Goal: Information Seeking & Learning: Check status

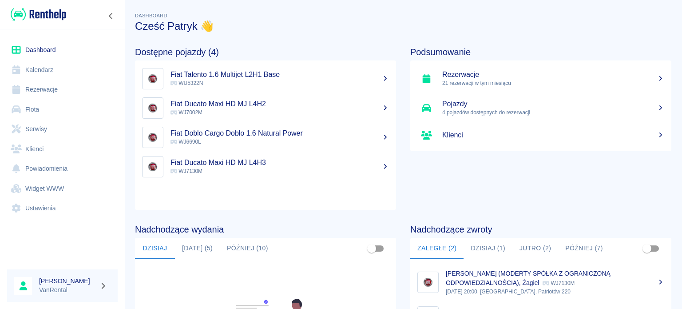
click at [66, 67] on link "Kalendarz" at bounding box center [62, 70] width 111 height 20
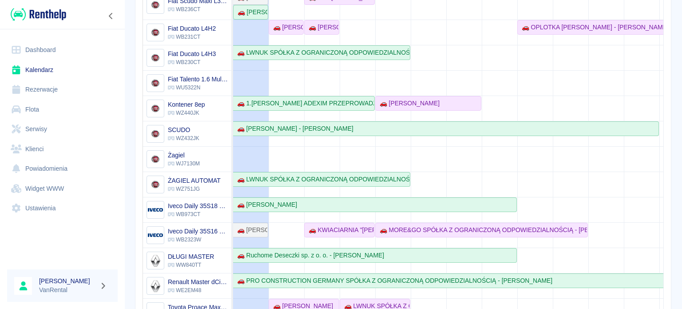
scroll to position [44, 0]
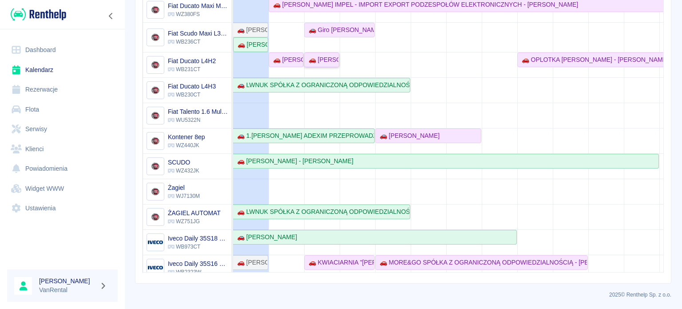
click at [325, 61] on div "🚗 [PERSON_NAME]" at bounding box center [321, 59] width 33 height 9
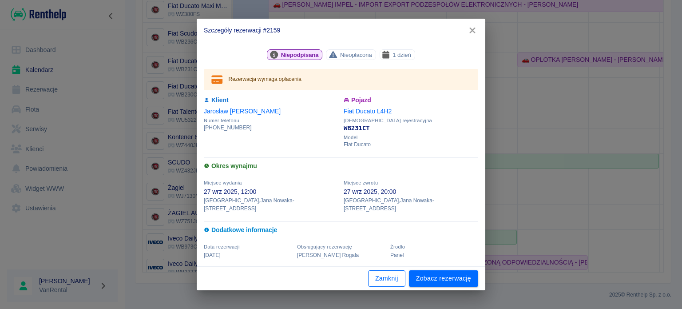
click at [390, 275] on button "Zamknij" at bounding box center [386, 278] width 37 height 16
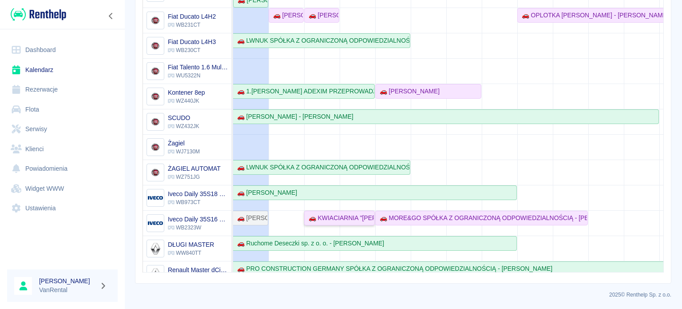
click at [340, 210] on link "🚗 KWIACIARNIA "[PERSON_NAME]" [PERSON_NAME] I [PERSON_NAME] SPÓŁKA CYWILNA - [P…" at bounding box center [339, 217] width 71 height 15
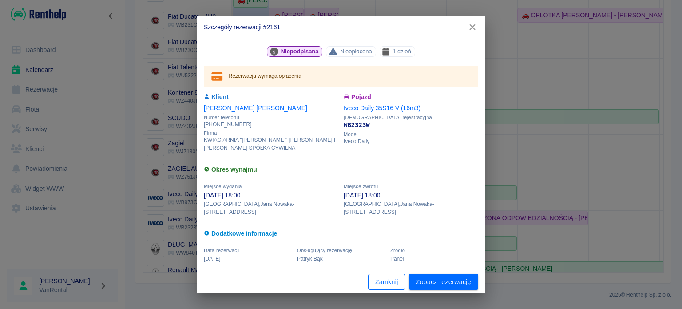
click at [378, 279] on button "Zamknij" at bounding box center [386, 281] width 37 height 16
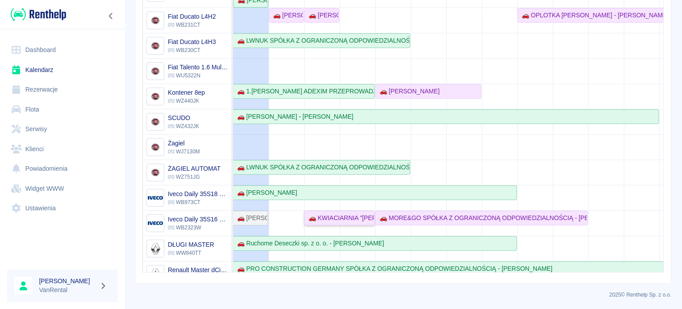
click at [365, 218] on div "🚗 KWIACIARNIA "[PERSON_NAME]" [PERSON_NAME] I [PERSON_NAME] SPÓŁKA CYWILNA - [P…" at bounding box center [339, 217] width 69 height 9
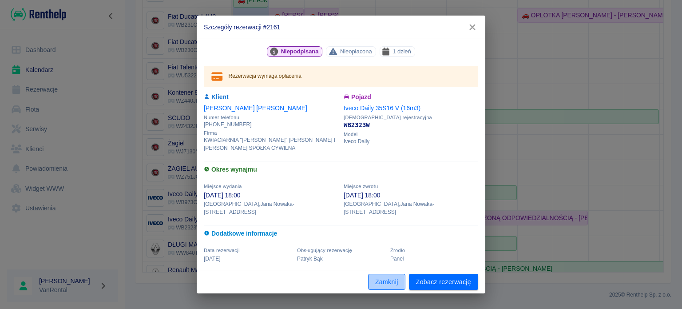
click at [384, 279] on button "Zamknij" at bounding box center [386, 281] width 37 height 16
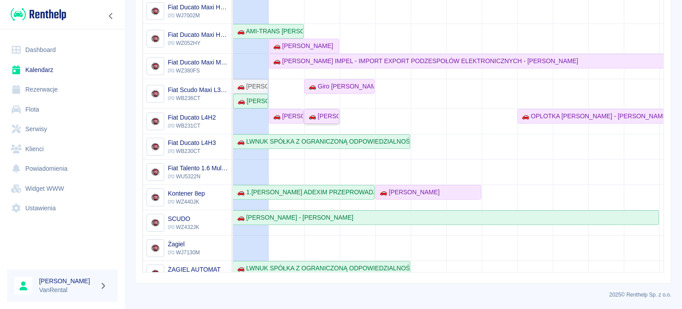
click at [319, 115] on div "🚗 [PERSON_NAME]" at bounding box center [321, 115] width 33 height 9
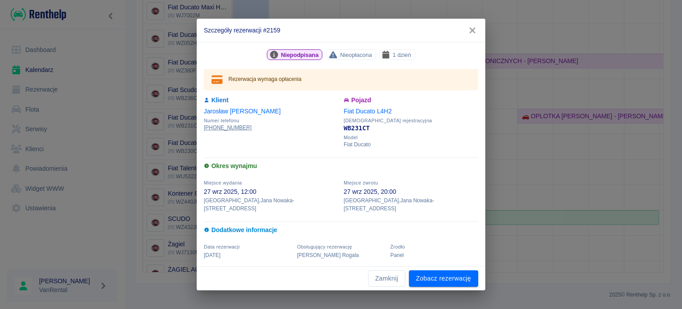
drag, startPoint x: 387, startPoint y: 273, endPoint x: 369, endPoint y: 213, distance: 62.9
click at [387, 273] on button "Zamknij" at bounding box center [386, 278] width 37 height 16
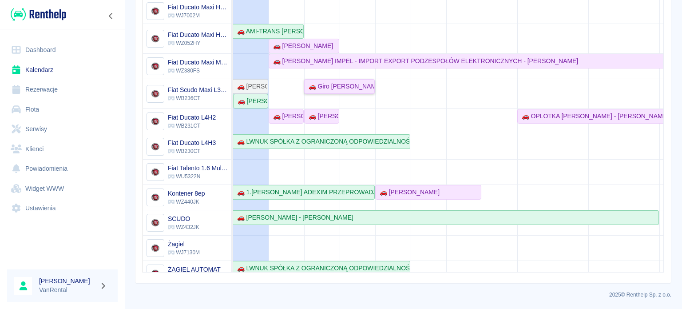
click at [321, 84] on div "🚗 Giro [PERSON_NAME] - [PERSON_NAME]" at bounding box center [339, 86] width 69 height 9
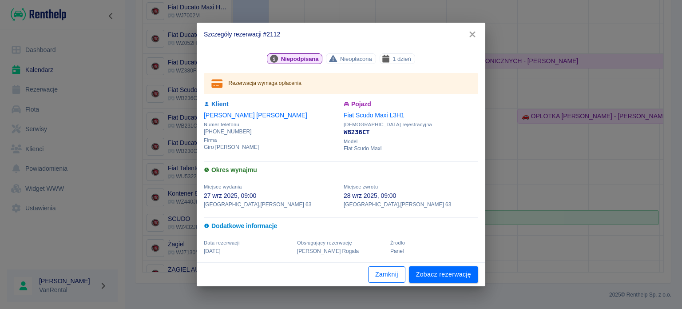
click at [386, 272] on button "Zamknij" at bounding box center [386, 274] width 37 height 16
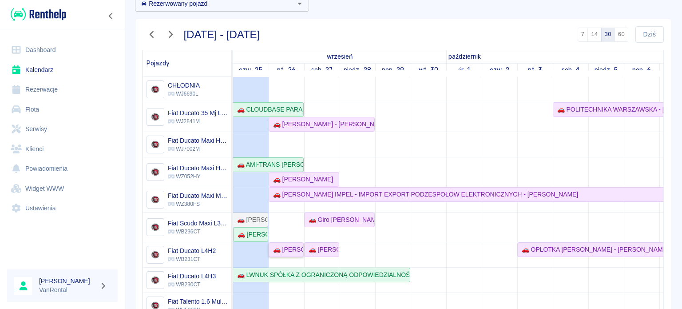
click at [297, 249] on div "🚗 [PERSON_NAME]" at bounding box center [285, 249] width 33 height 9
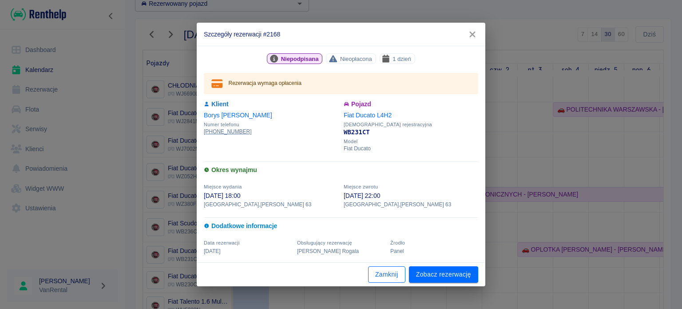
click at [382, 271] on button "Zamknij" at bounding box center [386, 274] width 37 height 16
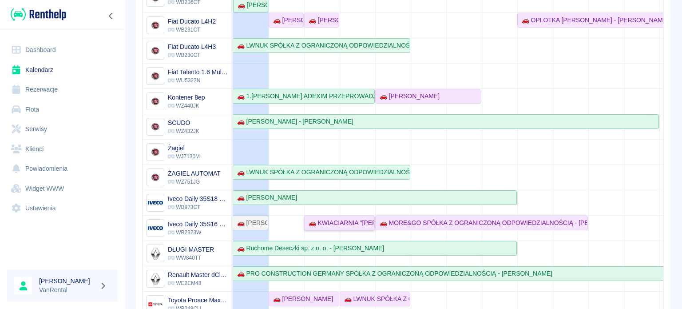
click at [333, 218] on div "🚗 KWIACIARNIA "[PERSON_NAME]" [PERSON_NAME] I [PERSON_NAME] SPÓŁKA CYWILNA - [P…" at bounding box center [339, 222] width 69 height 9
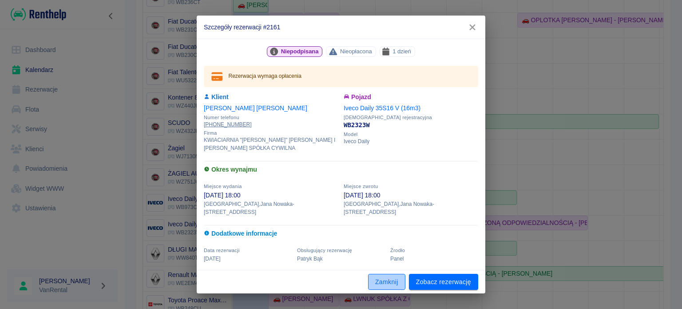
click at [386, 278] on button "Zamknij" at bounding box center [386, 281] width 37 height 16
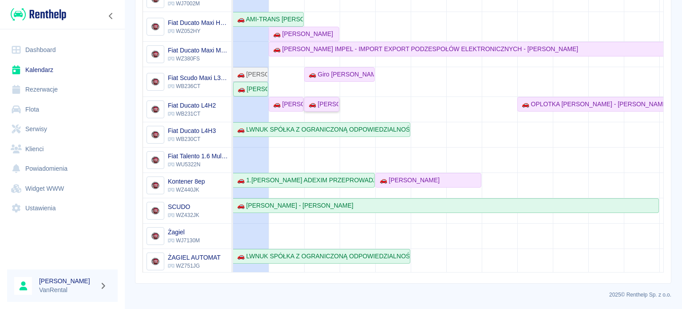
click at [328, 99] on div "🚗 [PERSON_NAME]" at bounding box center [321, 103] width 33 height 9
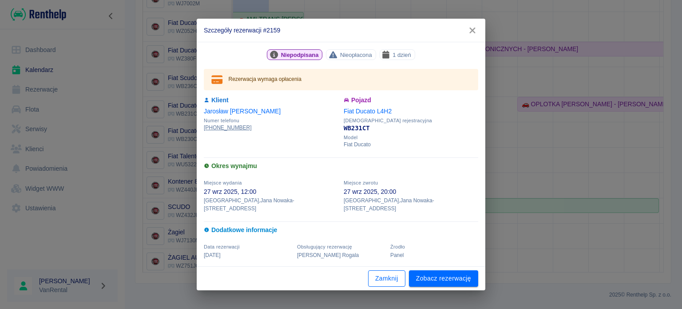
click at [384, 274] on button "Zamknij" at bounding box center [386, 278] width 37 height 16
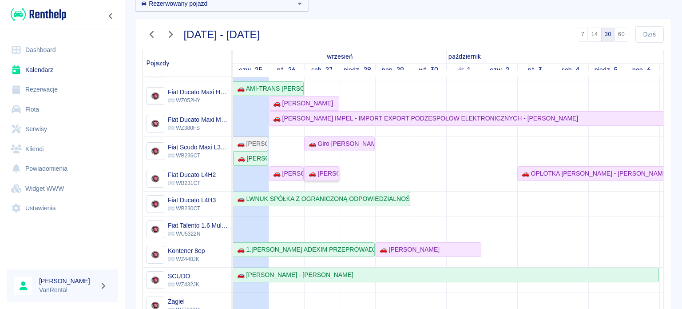
scroll to position [89, 0]
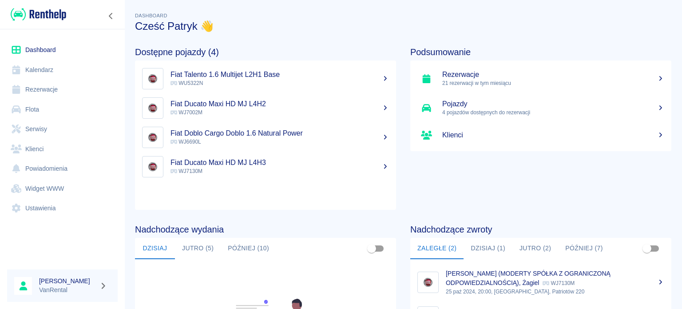
click at [499, 79] on p "21 rezerwacji w tym miesiącu" at bounding box center [553, 83] width 222 height 8
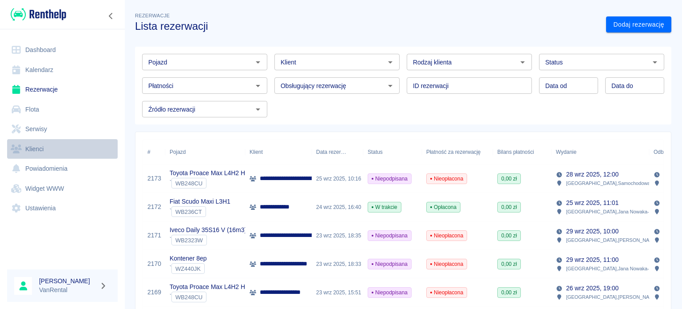
drag, startPoint x: 48, startPoint y: 150, endPoint x: 55, endPoint y: 147, distance: 7.6
click at [48, 150] on link "Klienci" at bounding box center [62, 149] width 111 height 20
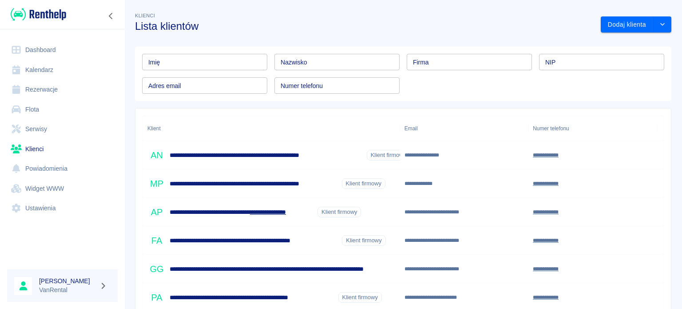
click at [307, 59] on input "Nazwisko" at bounding box center [336, 62] width 125 height 16
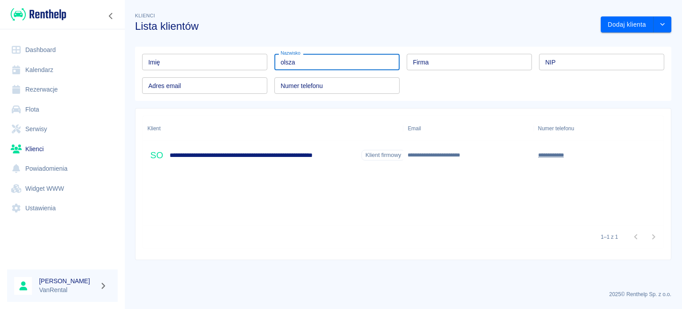
type input "olsza"
click at [291, 158] on h6 "**********" at bounding box center [264, 155] width 188 height 9
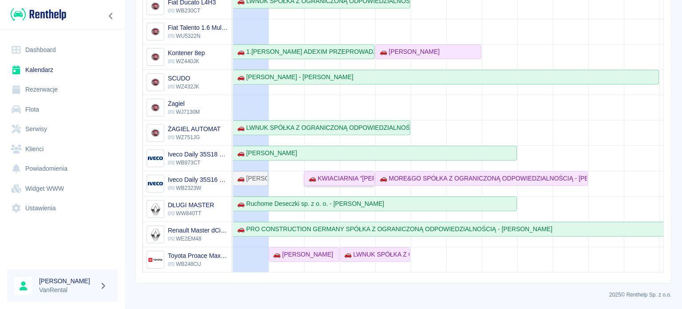
click at [320, 174] on div "🚗 KWIACIARNIA "[PERSON_NAME]" [PERSON_NAME] I [PERSON_NAME] SPÓŁKA CYWILNA - [P…" at bounding box center [339, 178] width 69 height 9
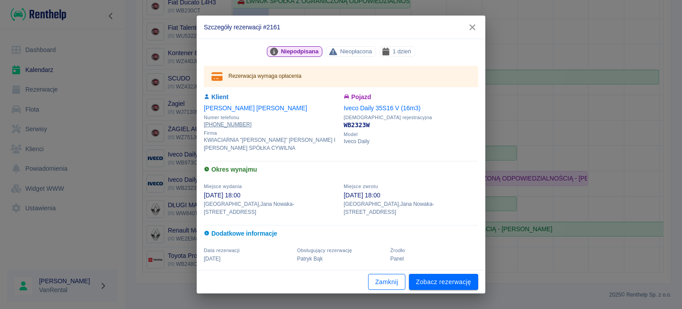
click at [389, 282] on button "Zamknij" at bounding box center [386, 281] width 37 height 16
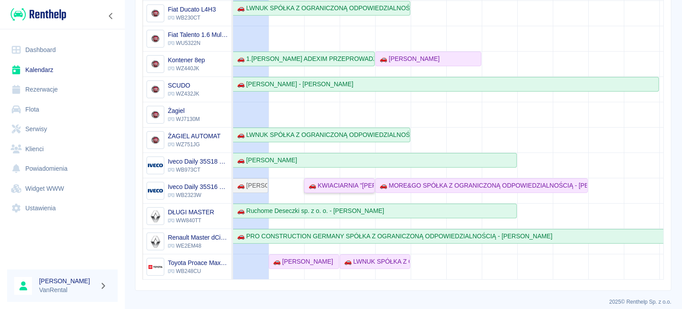
click at [351, 181] on div "🚗 KWIACIARNIA "[PERSON_NAME]" [PERSON_NAME] I [PERSON_NAME] SPÓŁKA CYWILNA - [P…" at bounding box center [339, 185] width 69 height 9
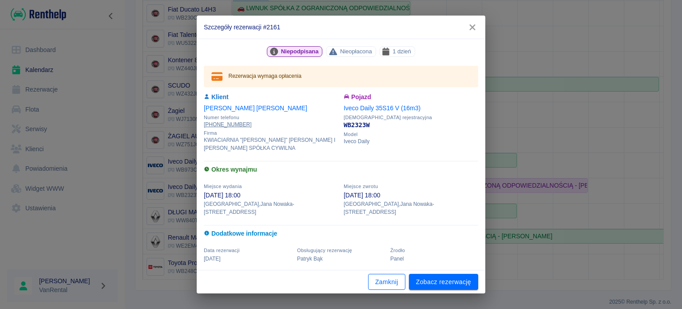
click at [386, 278] on button "Zamknij" at bounding box center [386, 281] width 37 height 16
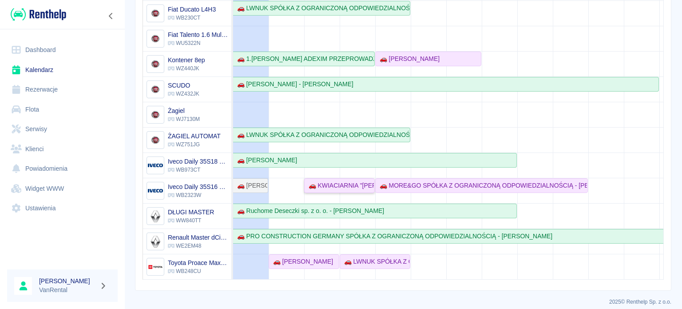
click at [339, 181] on div "🚗 KWIACIARNIA "[PERSON_NAME]" [PERSON_NAME] I [PERSON_NAME] SPÓŁKA CYWILNA - [P…" at bounding box center [339, 185] width 69 height 9
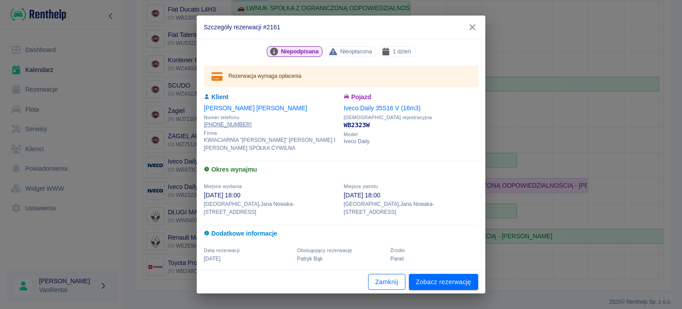
click at [386, 278] on button "Zamknij" at bounding box center [386, 281] width 37 height 16
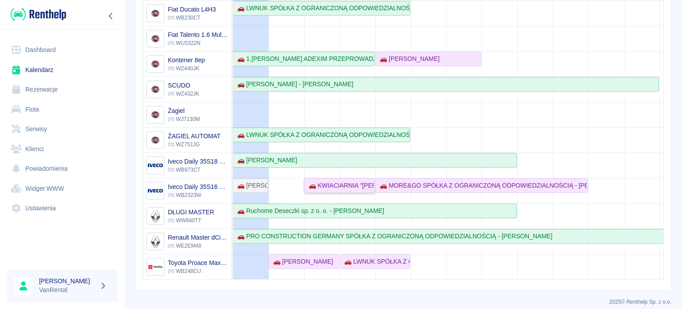
click at [316, 181] on div "🚗 KWIACIARNIA "[PERSON_NAME]" [PERSON_NAME] I [PERSON_NAME] SPÓŁKA CYWILNA - [P…" at bounding box center [339, 185] width 69 height 9
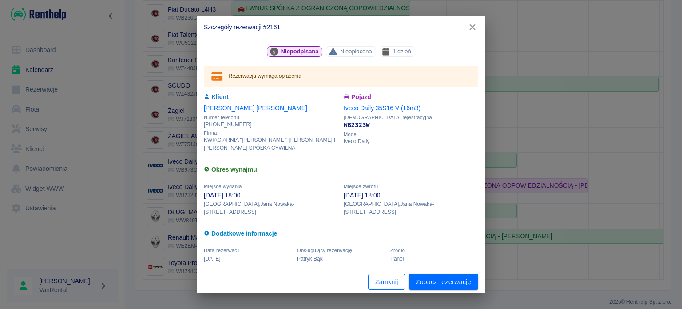
click at [399, 278] on button "Zamknij" at bounding box center [386, 281] width 37 height 16
